Goal: Task Accomplishment & Management: Manage account settings

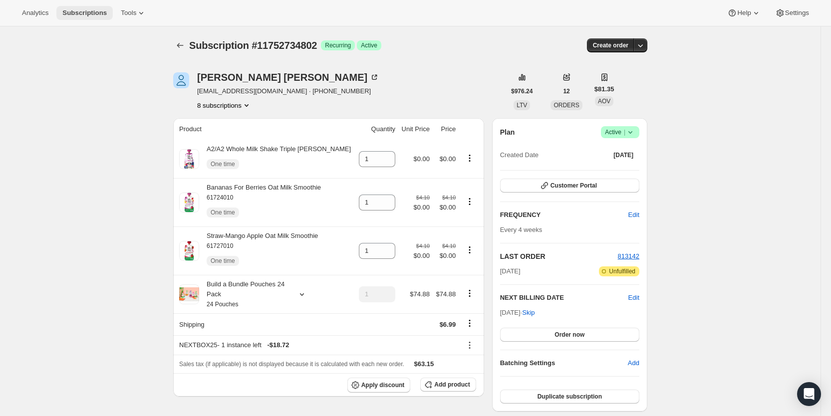
scroll to position [473, 0]
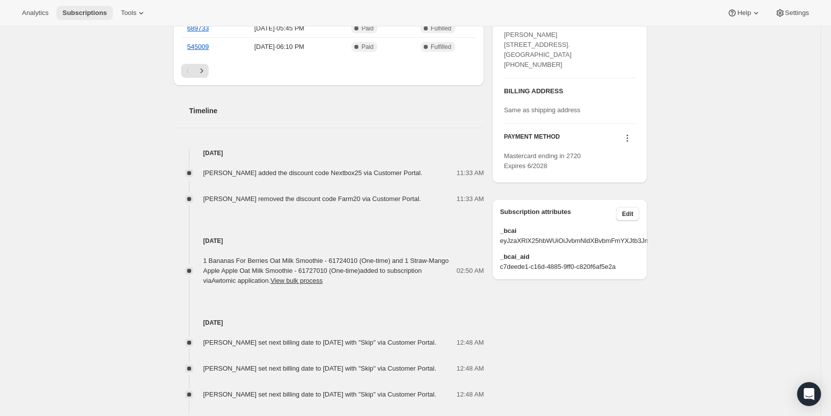
click at [77, 14] on span "Subscriptions" at bounding box center [84, 13] width 44 height 8
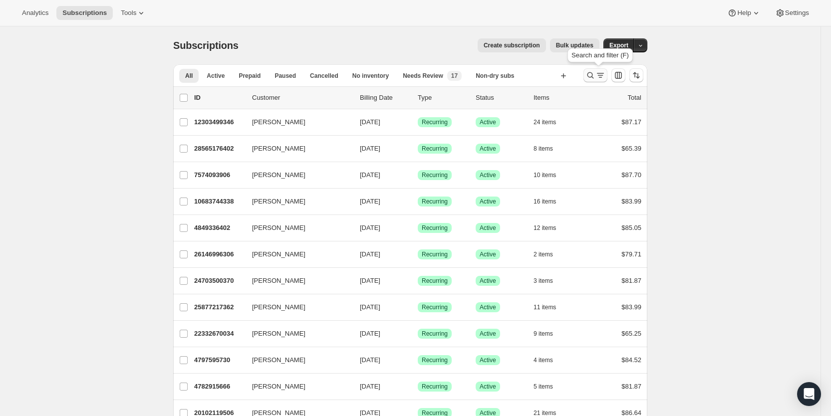
click at [595, 76] on icon "Search and filter results" at bounding box center [590, 75] width 10 height 10
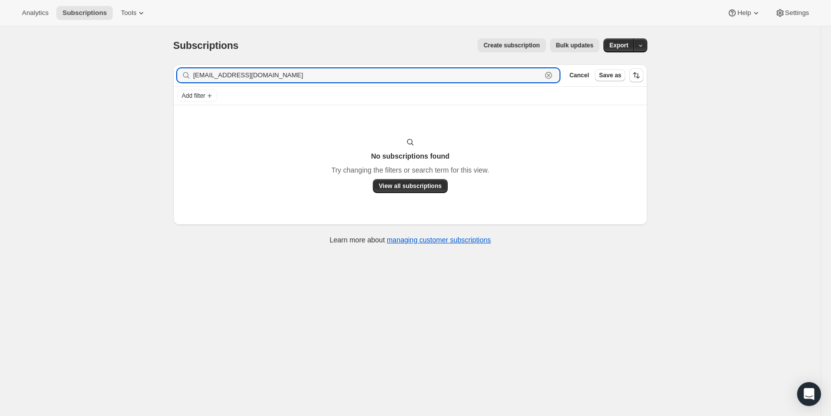
drag, startPoint x: 293, startPoint y: 78, endPoint x: 195, endPoint y: 78, distance: 98.3
click at [195, 78] on div "[EMAIL_ADDRESS][DOMAIN_NAME] Clear" at bounding box center [368, 75] width 382 height 14
paste input "titi.[PERSON_NAME]@g"
drag, startPoint x: 296, startPoint y: 80, endPoint x: 194, endPoint y: 82, distance: 101.8
click at [194, 82] on div "[EMAIL_ADDRESS][PERSON_NAME][DOMAIN_NAME] Clear" at bounding box center [368, 75] width 382 height 14
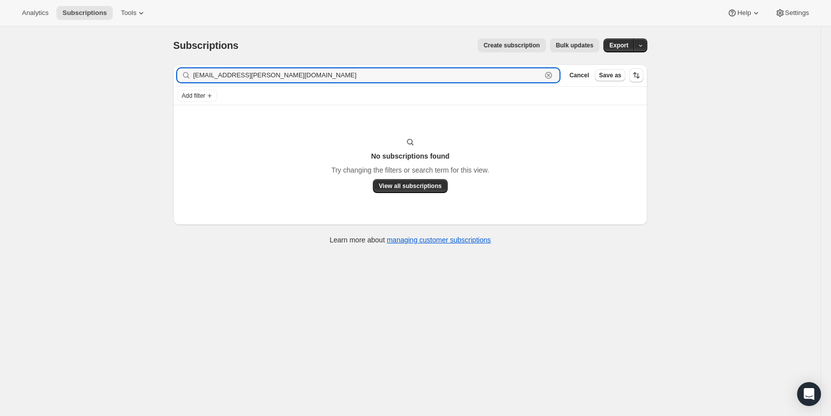
paste input "ovbarbie1215"
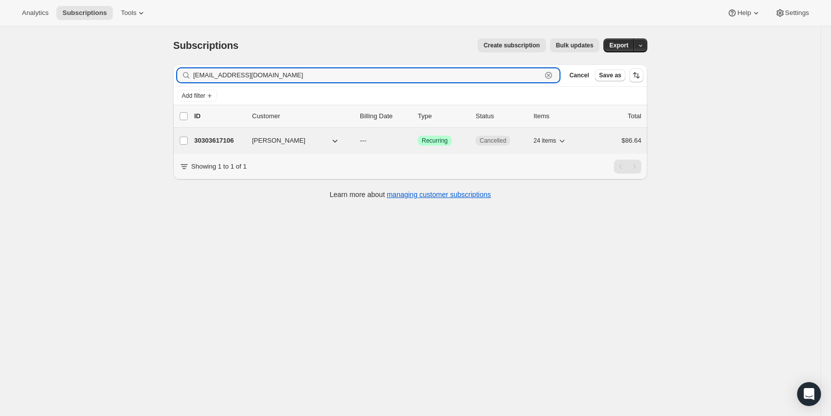
type input "[EMAIL_ADDRESS][DOMAIN_NAME]"
click at [366, 140] on span "---" at bounding box center [363, 140] width 6 height 7
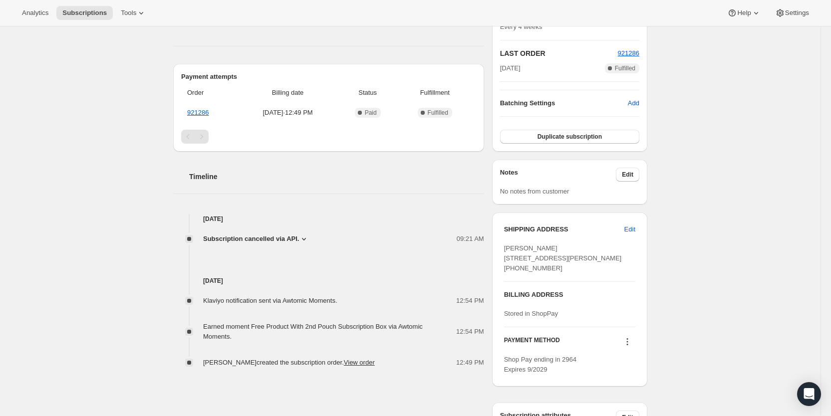
scroll to position [225, 0]
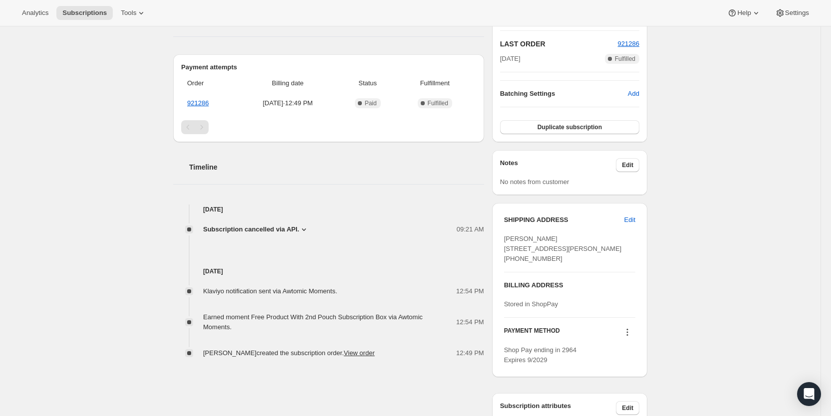
click at [305, 229] on icon at bounding box center [304, 229] width 4 height 2
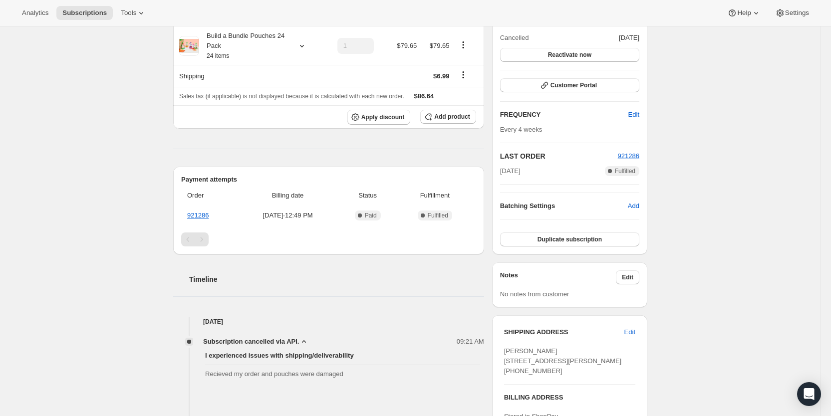
scroll to position [0, 0]
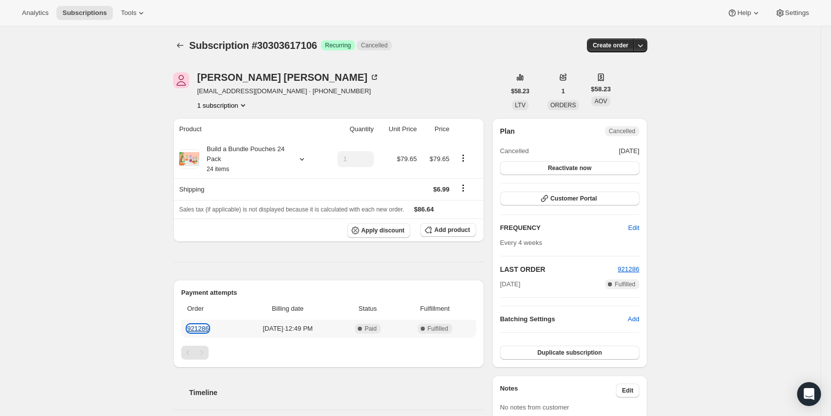
click at [202, 328] on link "921286" at bounding box center [197, 328] width 21 height 7
click at [93, 11] on span "Subscriptions" at bounding box center [84, 13] width 44 height 8
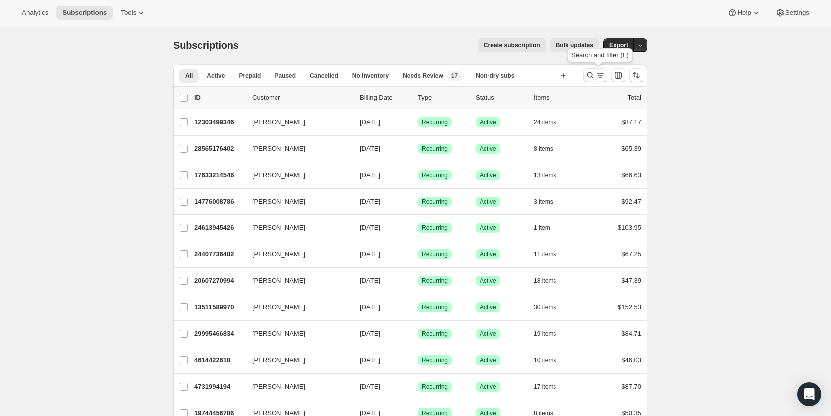
click at [595, 72] on icon "Search and filter results" at bounding box center [590, 75] width 10 height 10
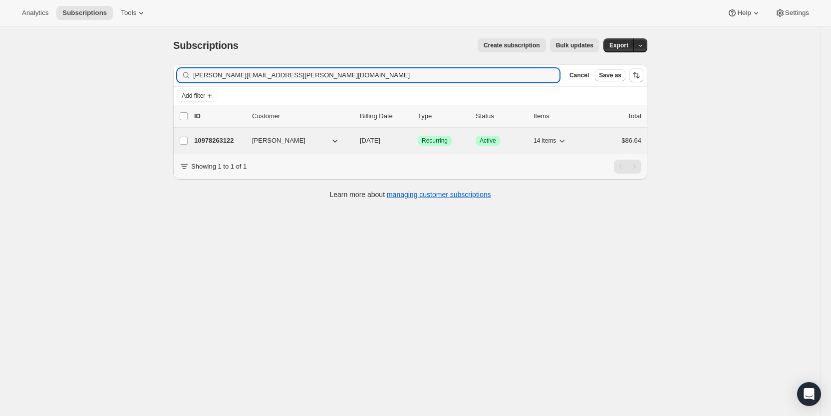
type input "[PERSON_NAME][EMAIL_ADDRESS][PERSON_NAME][DOMAIN_NAME]"
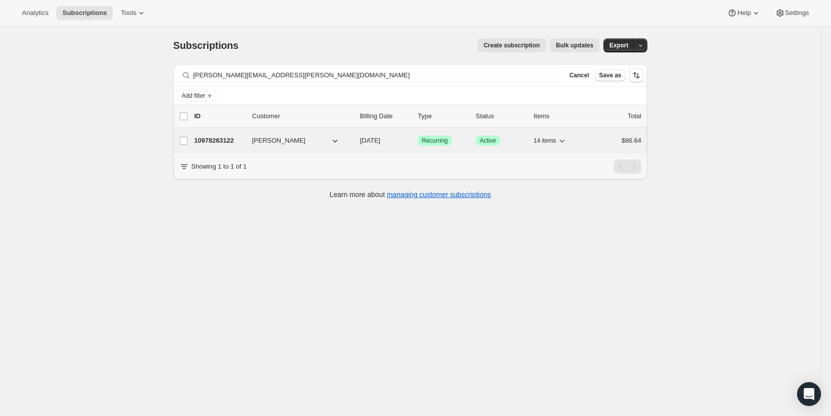
click at [380, 141] on span "[DATE]" at bounding box center [370, 140] width 20 height 7
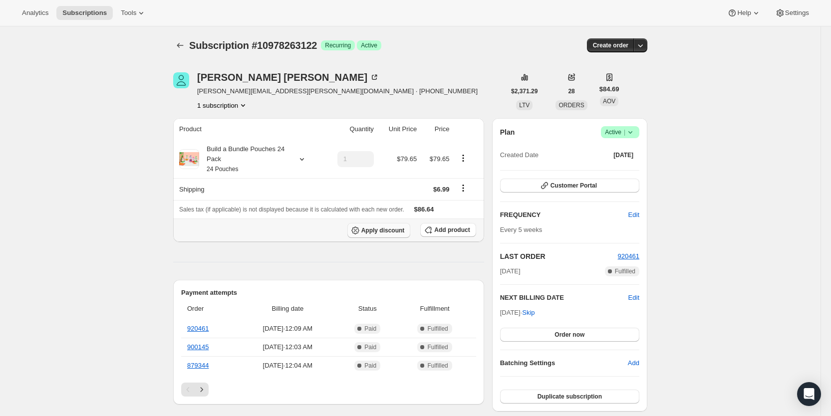
click at [390, 226] on span "Apply discount" at bounding box center [382, 230] width 43 height 8
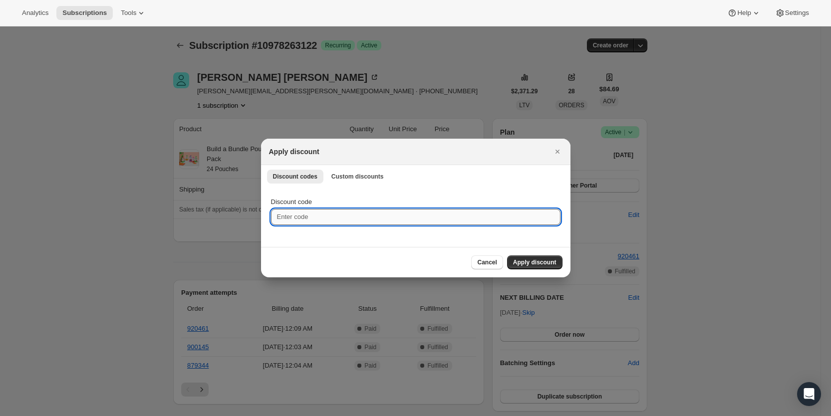
click at [289, 218] on input "Discount code" at bounding box center [415, 217] width 289 height 16
type input "cr_15"
click at [533, 259] on span "Apply discount" at bounding box center [534, 262] width 43 height 8
